Goal: Find specific page/section: Find specific page/section

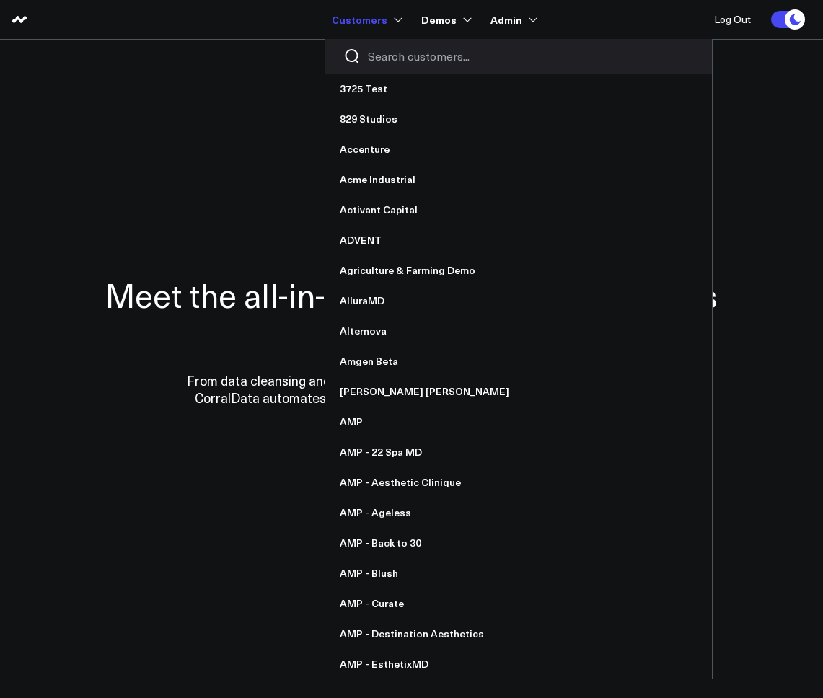
click at [394, 56] on input "Search customers input" at bounding box center [531, 56] width 326 height 16
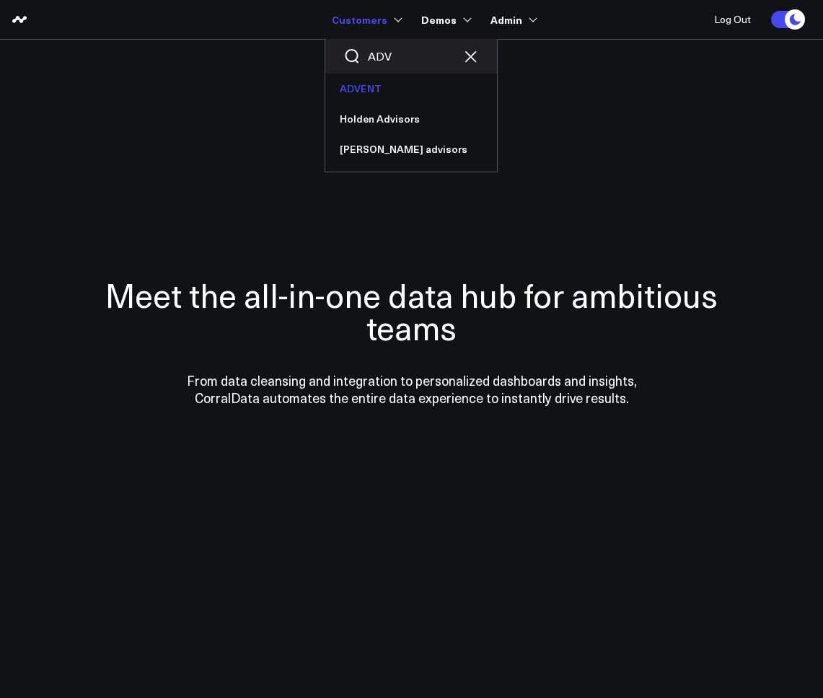
type input "ADV"
click at [365, 92] on link "ADVENT" at bounding box center [411, 89] width 172 height 30
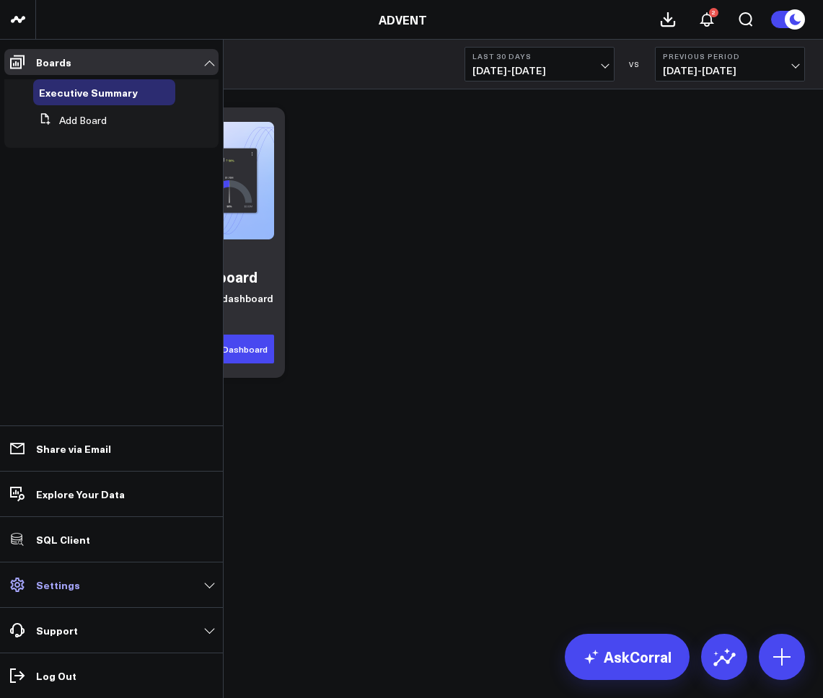
click at [44, 582] on p "Settings" at bounding box center [58, 585] width 44 height 12
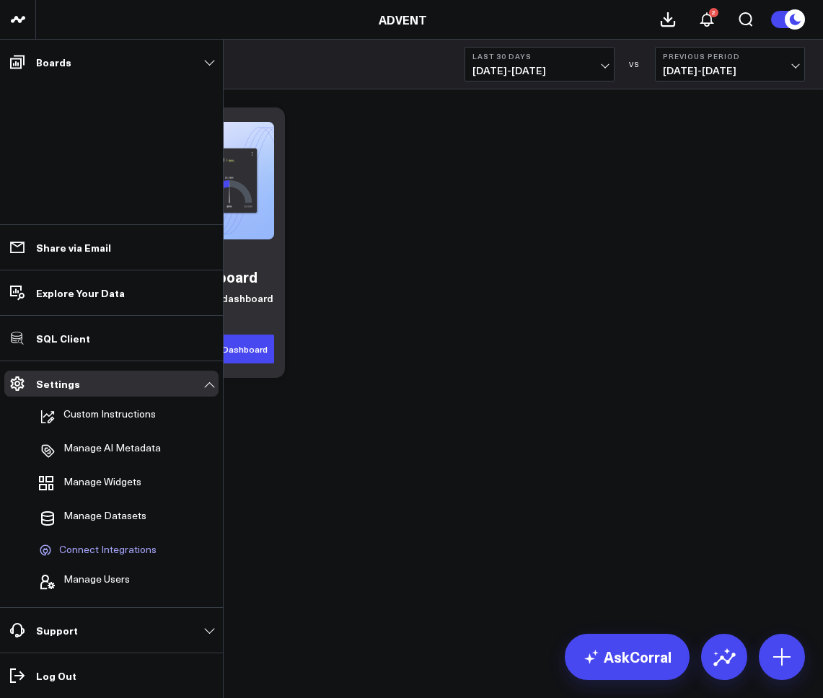
click at [93, 556] on span "Connect Integrations" at bounding box center [107, 550] width 97 height 13
